Goal: Find specific page/section: Find specific page/section

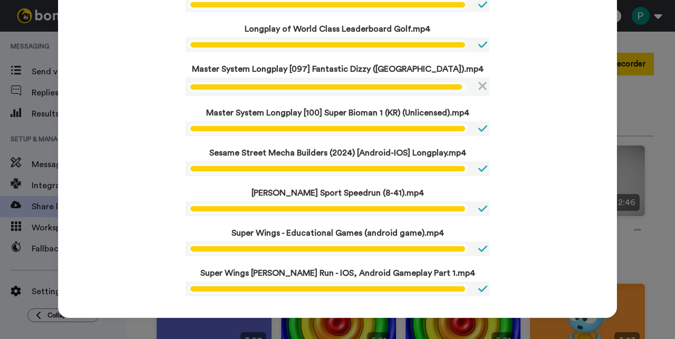
scroll to position [528, 0]
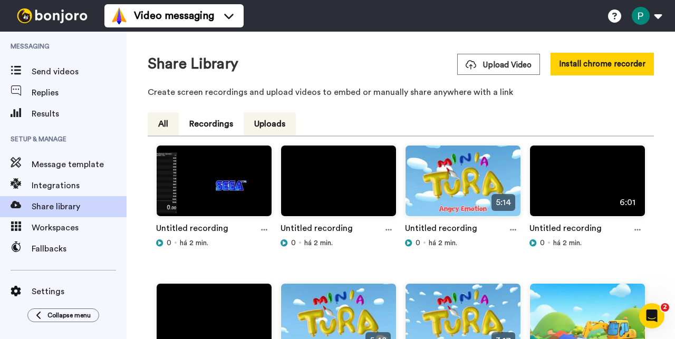
click at [168, 120] on button "All" at bounding box center [163, 123] width 31 height 23
